Goal: Information Seeking & Learning: Learn about a topic

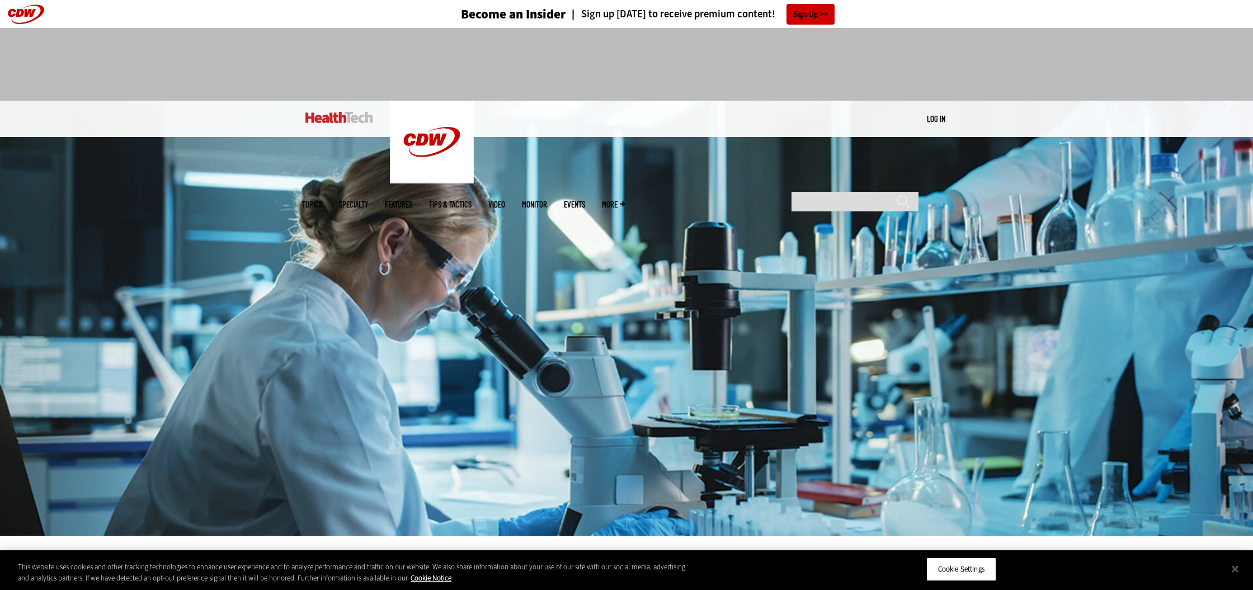
click at [412, 200] on link "Features" at bounding box center [398, 204] width 27 height 8
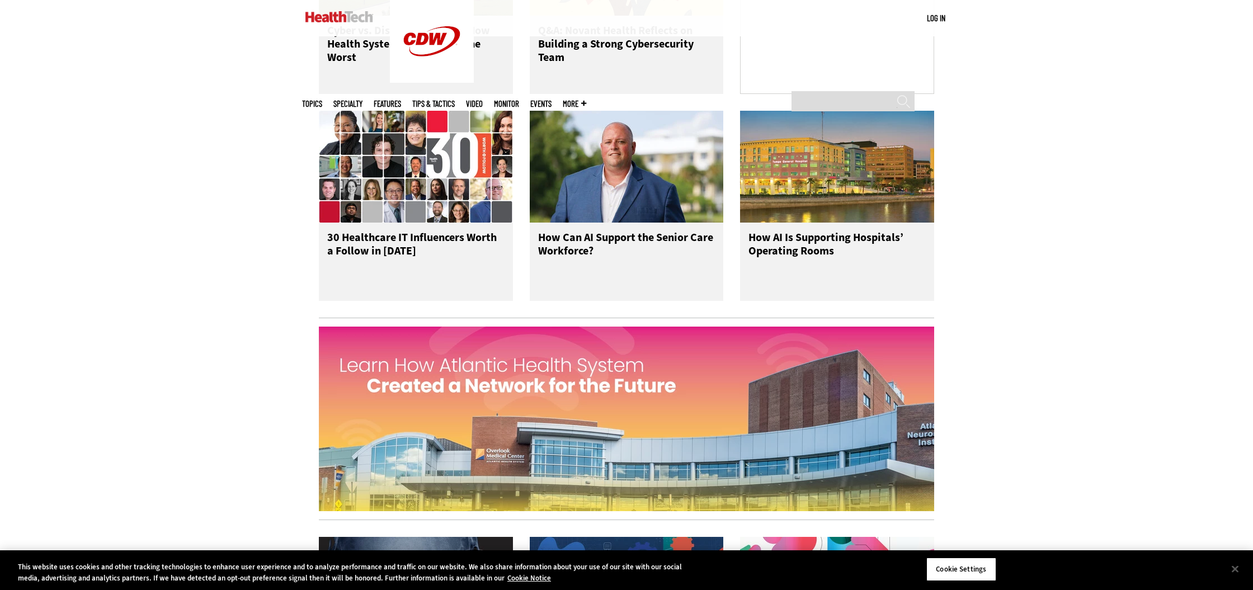
scroll to position [941, 0]
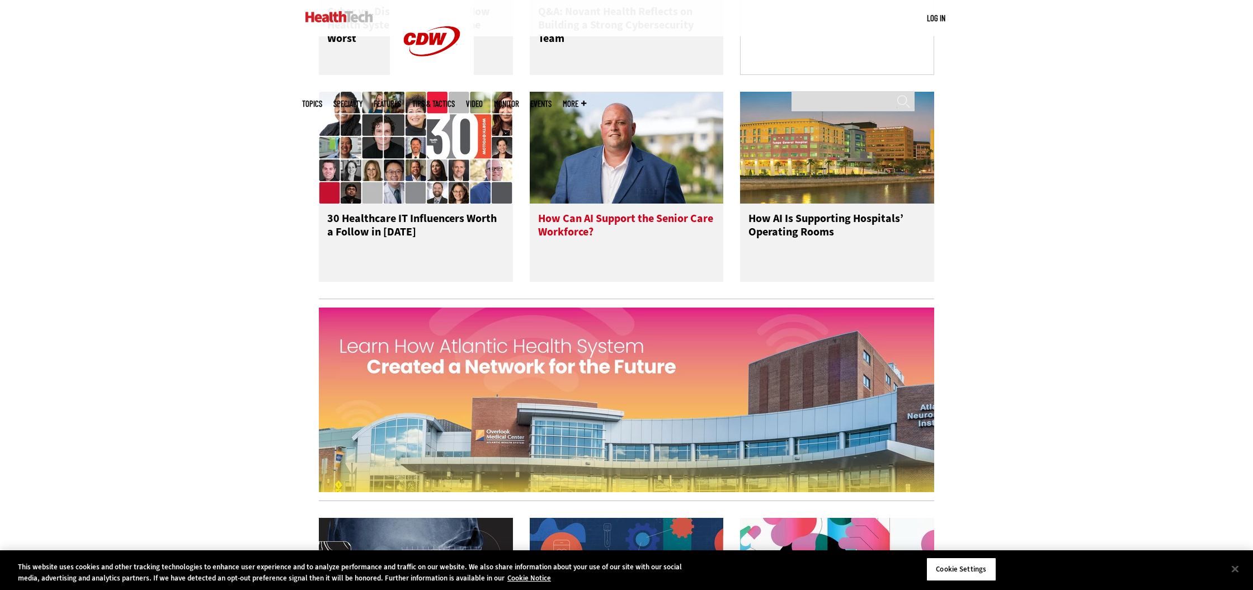
click at [576, 233] on h3 "How Can AI Support the Senior Care Workforce?" at bounding box center [626, 234] width 177 height 45
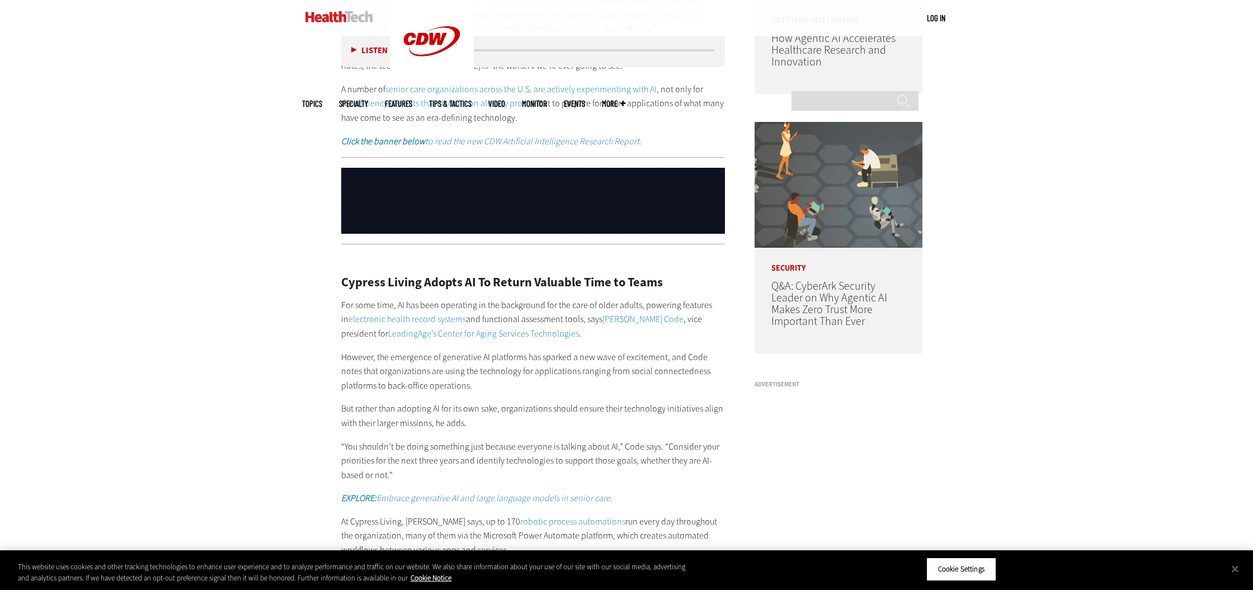
scroll to position [949, 0]
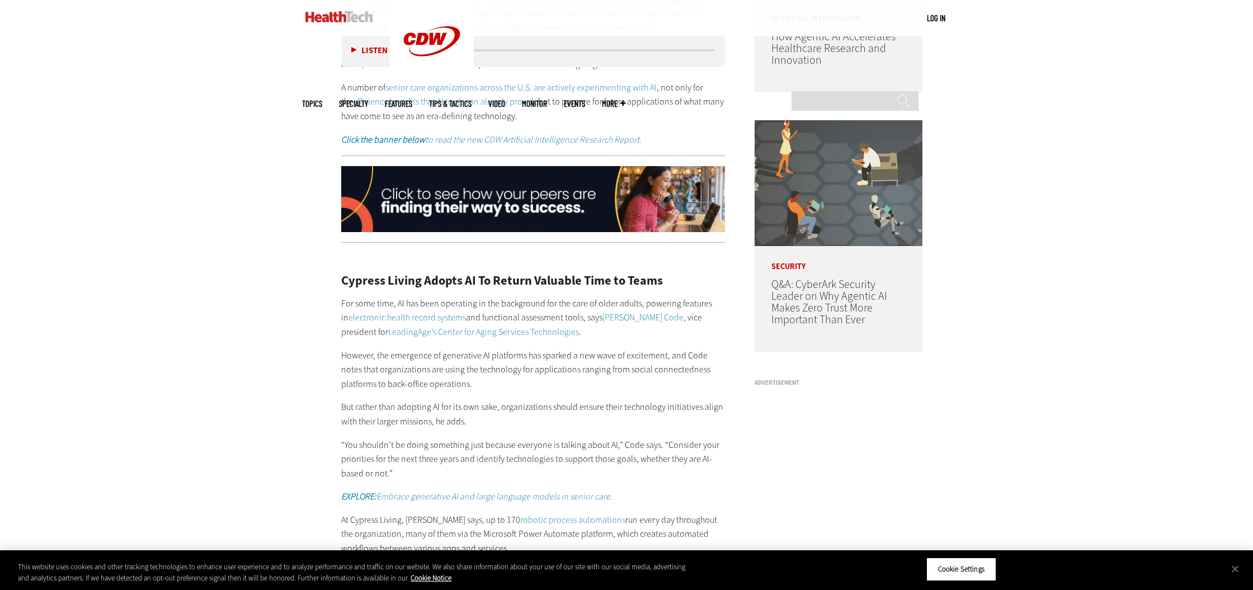
click at [412, 100] on link "Features" at bounding box center [398, 104] width 27 height 8
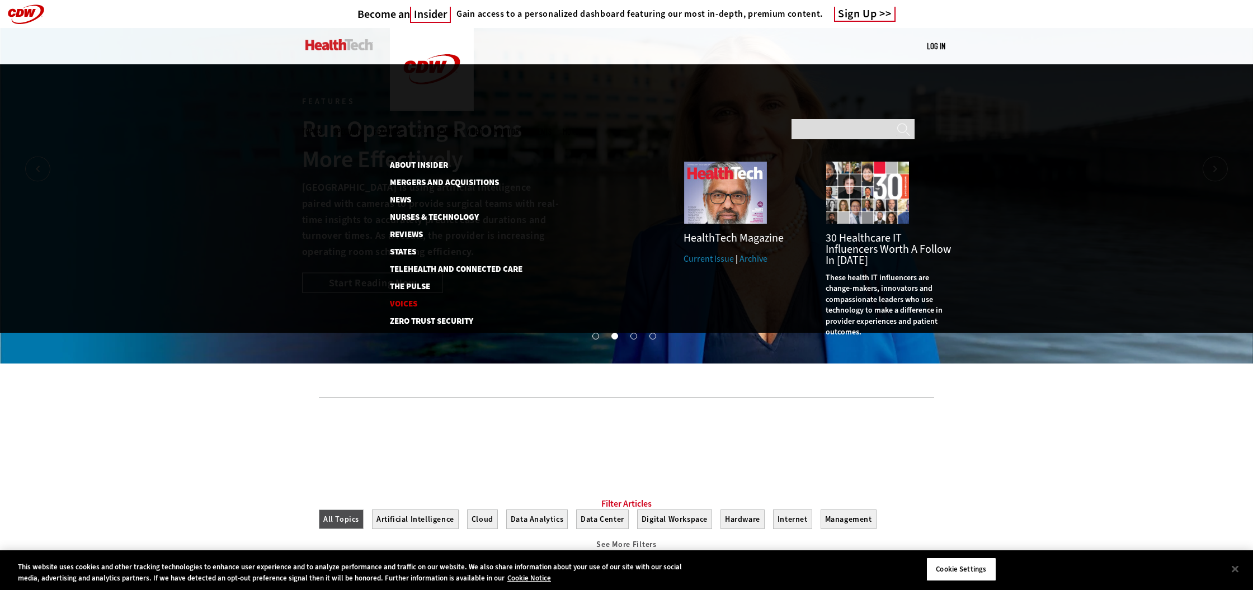
click at [408, 300] on link "Voices" at bounding box center [450, 304] width 120 height 8
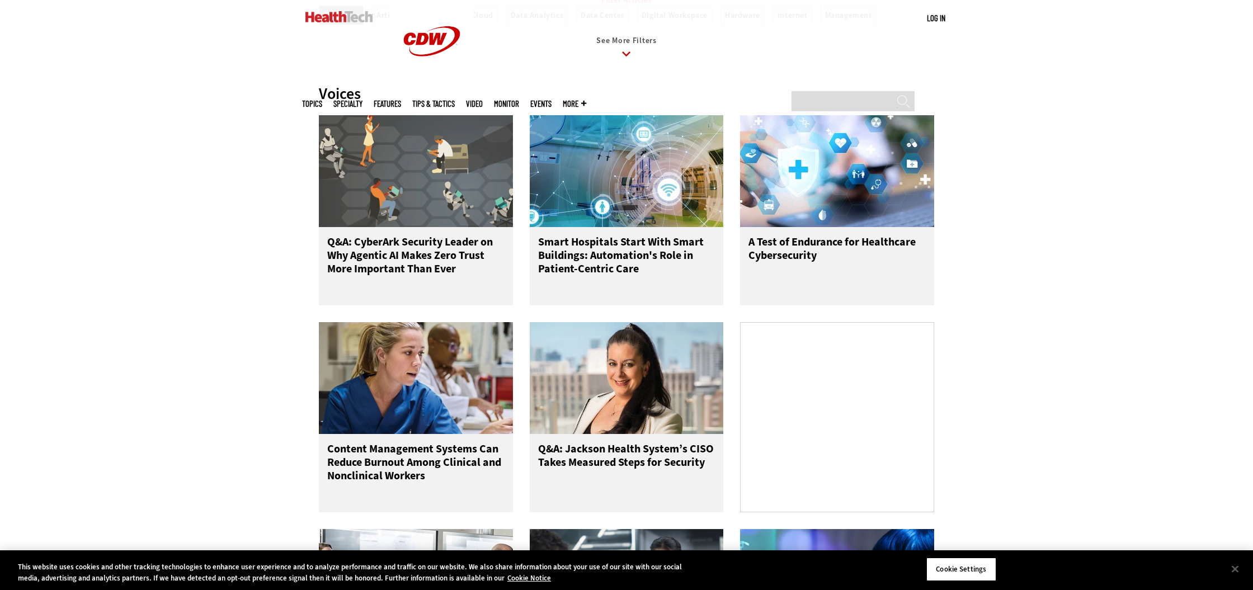
scroll to position [492, 0]
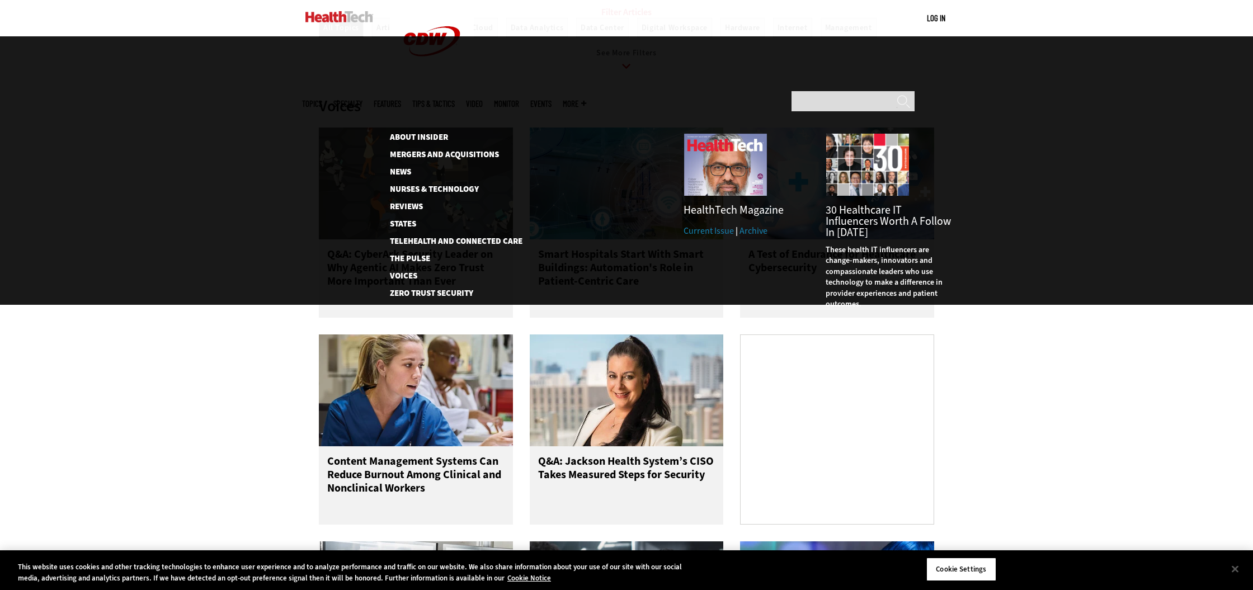
click at [586, 100] on span "More" at bounding box center [574, 104] width 23 height 8
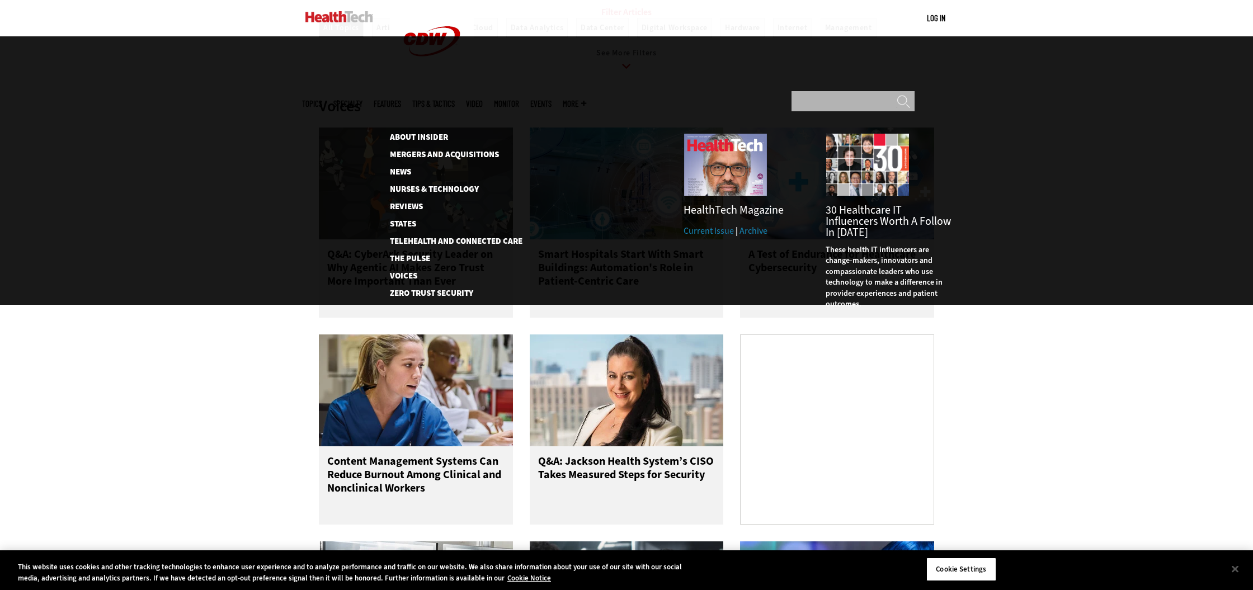
click at [806, 91] on input "Search" at bounding box center [852, 101] width 123 height 20
type input "*********"
click at [896, 95] on input "******" at bounding box center [902, 105] width 13 height 20
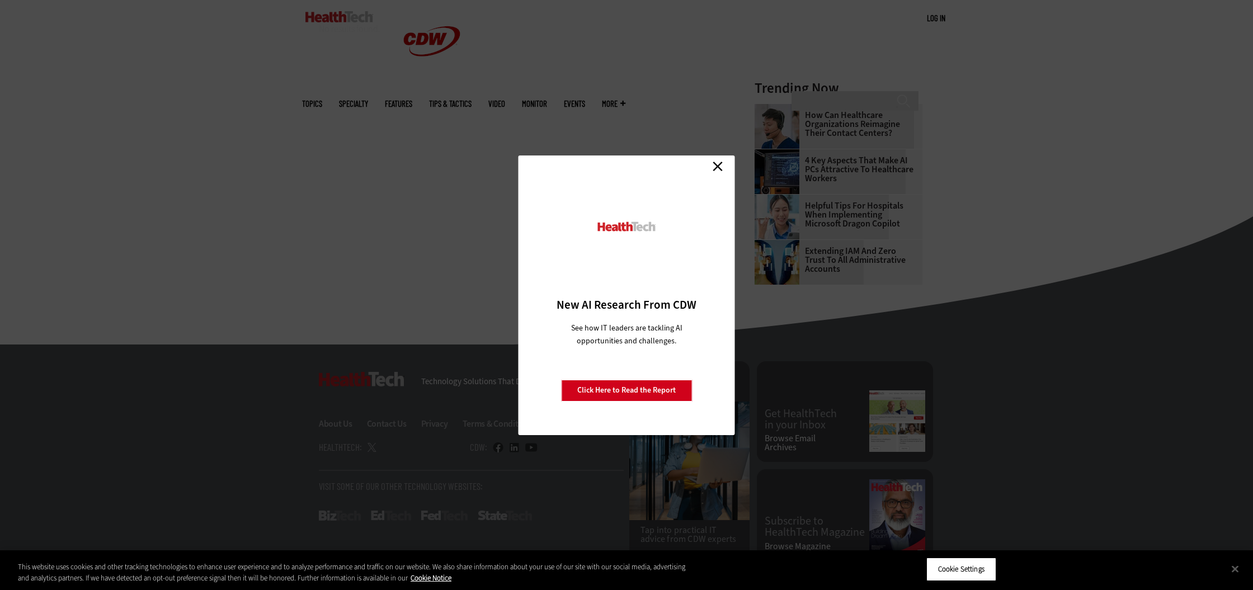
scroll to position [263, 0]
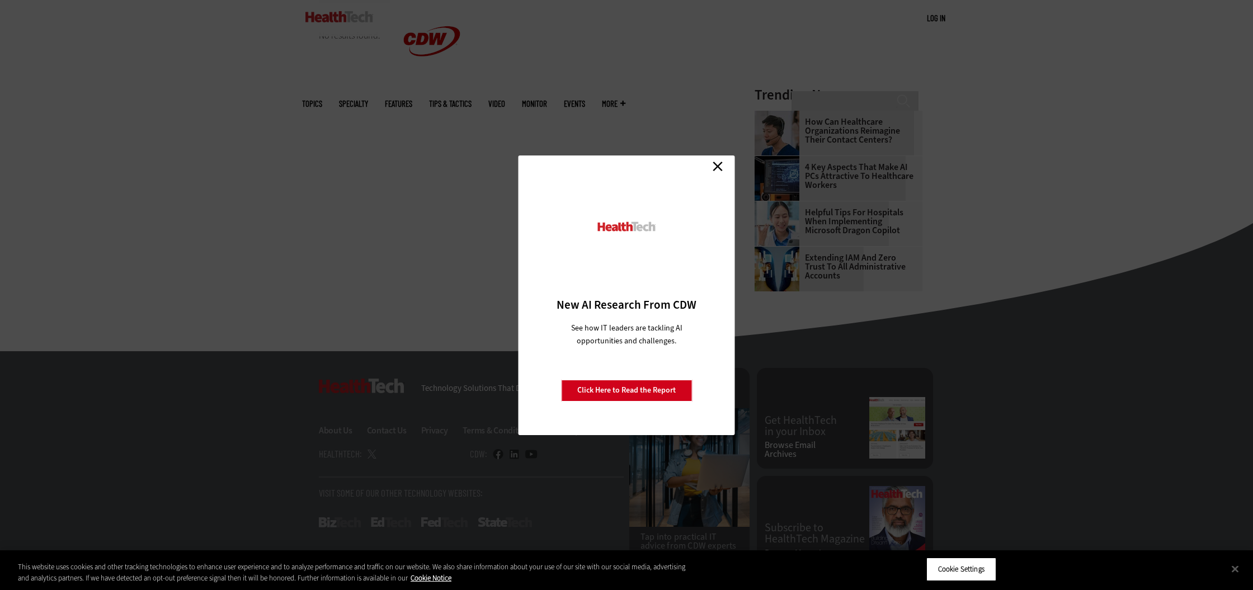
click at [715, 169] on link "Close" at bounding box center [717, 166] width 17 height 17
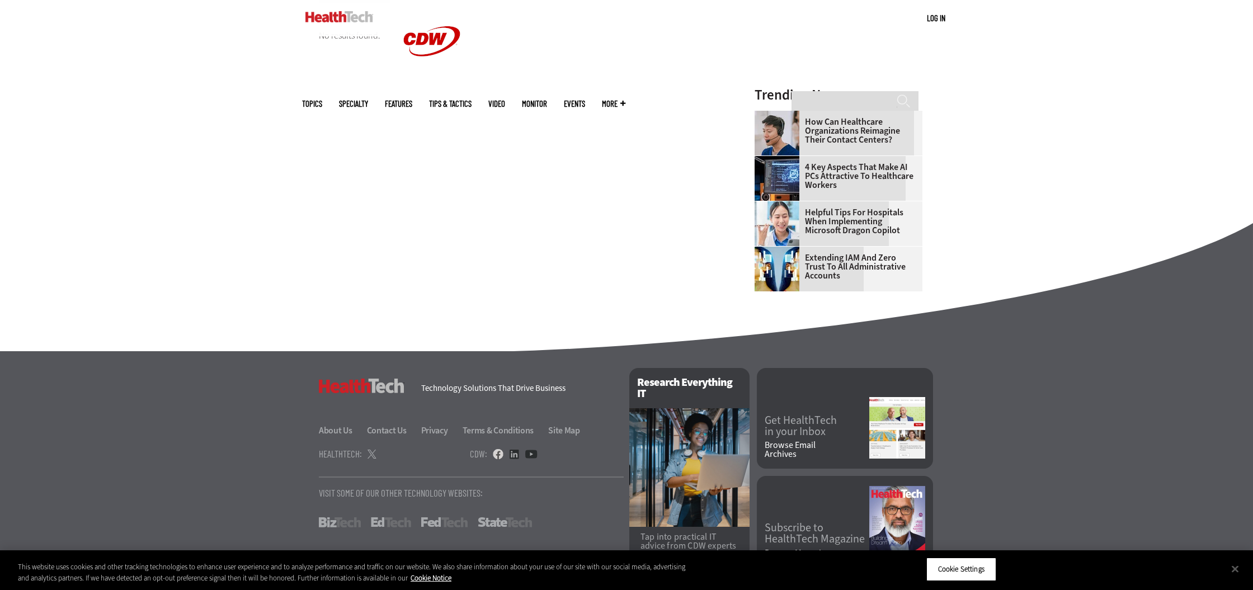
click at [497, 455] on link at bounding box center [498, 454] width 11 height 10
click at [499, 457] on link at bounding box center [498, 454] width 11 height 10
click at [347, 22] on img at bounding box center [339, 16] width 68 height 11
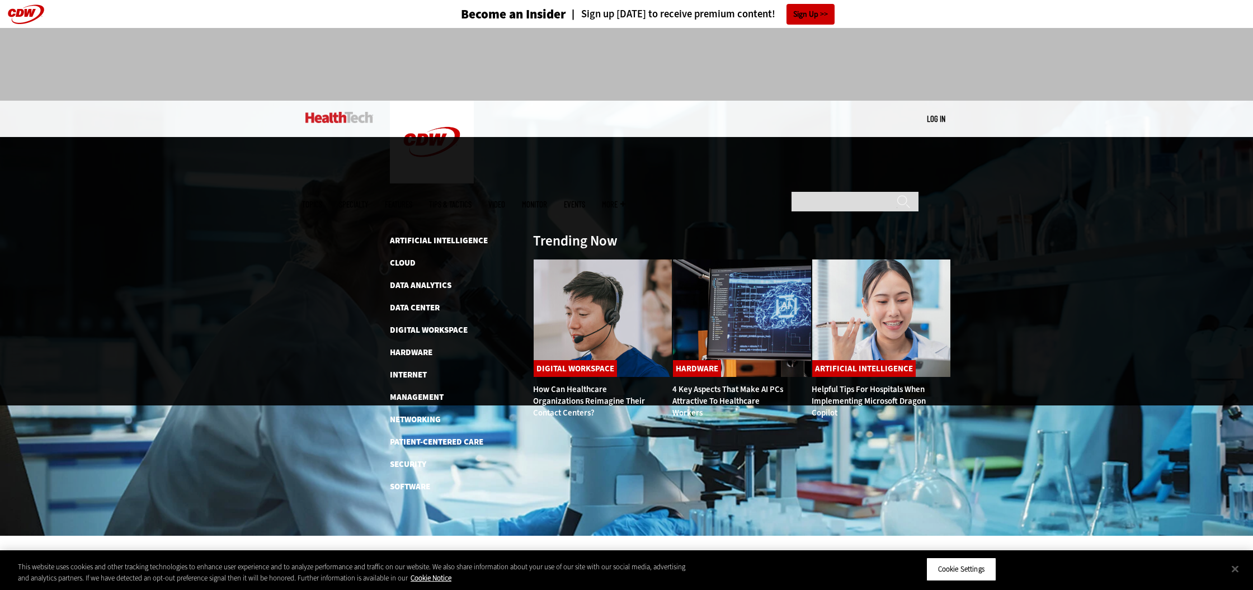
click at [585, 200] on link "Events" at bounding box center [574, 204] width 21 height 8
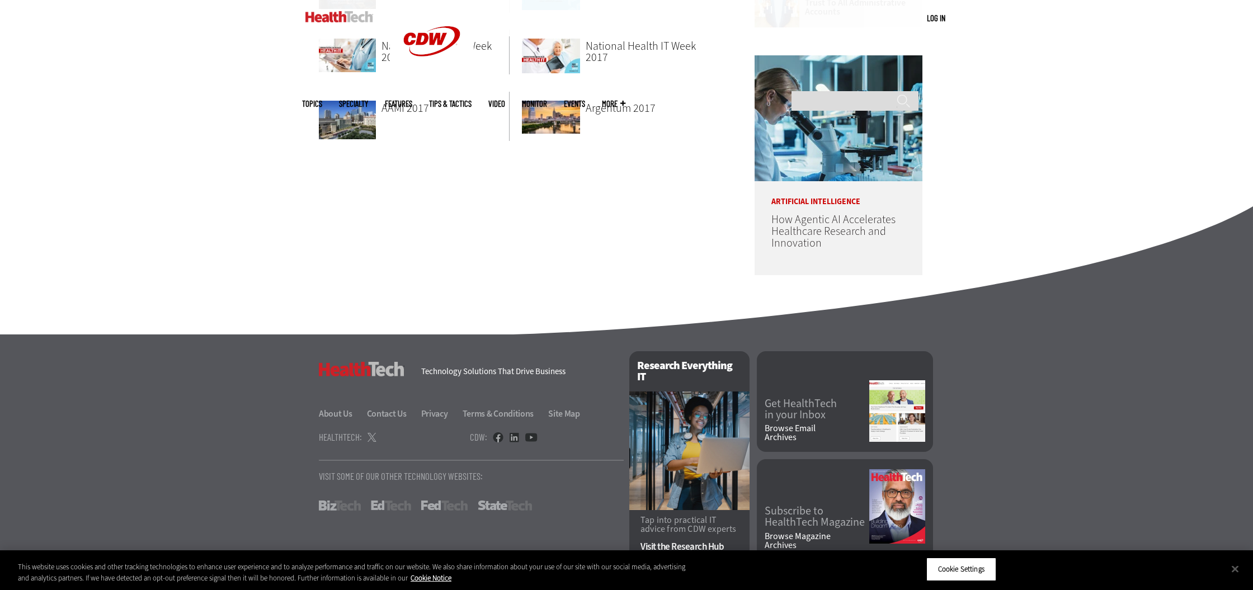
scroll to position [541, 0]
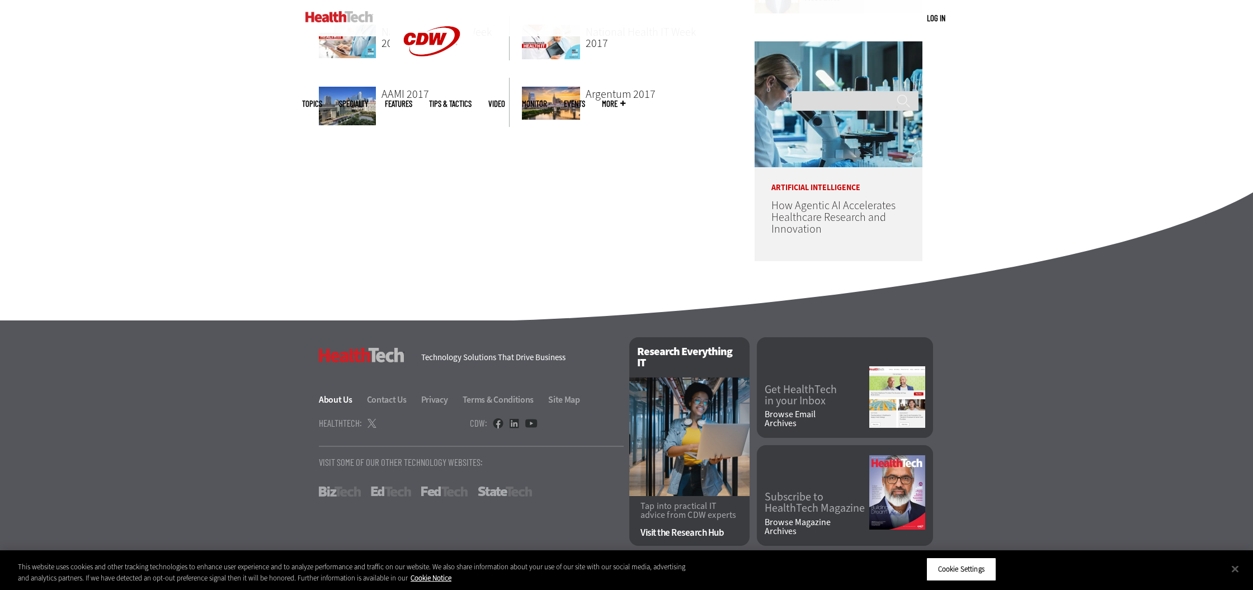
click at [344, 402] on link "About Us" at bounding box center [342, 400] width 46 height 12
